Goal: Task Accomplishment & Management: Manage account settings

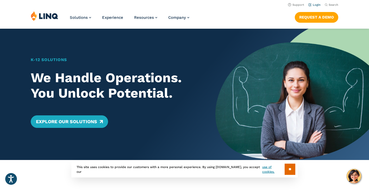
click at [315, 5] on link "Login" at bounding box center [314, 4] width 12 height 3
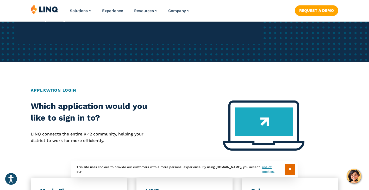
scroll to position [163, 0]
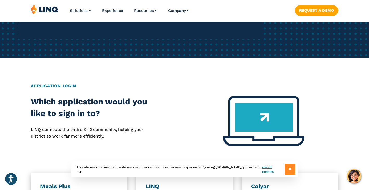
click at [291, 169] on input "**" at bounding box center [290, 168] width 11 height 11
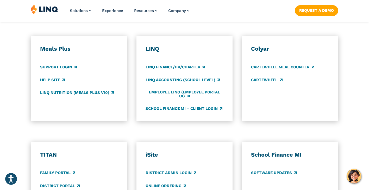
scroll to position [301, 0]
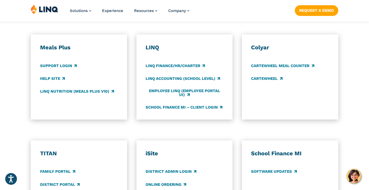
click at [154, 34] on div "LINQ LINQ Finance/HR/Charter LINQ Accounting (school level) Employee LINQ (Empl…" at bounding box center [184, 76] width 96 height 85
click at [154, 44] on h3 "LINQ" at bounding box center [185, 47] width 78 height 7
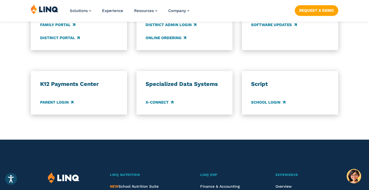
scroll to position [448, 0]
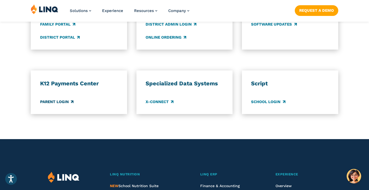
click at [52, 99] on link "Parent Login" at bounding box center [56, 102] width 33 height 6
